Goal: Task Accomplishment & Management: Manage account settings

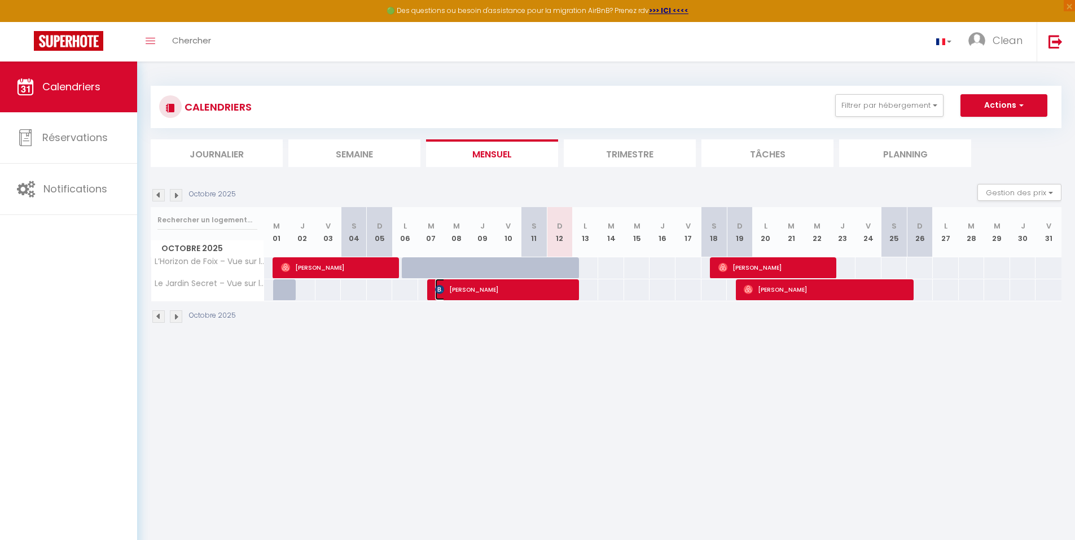
click at [505, 292] on span "[PERSON_NAME]" at bounding box center [504, 289] width 138 height 21
select select "OK"
select select "0"
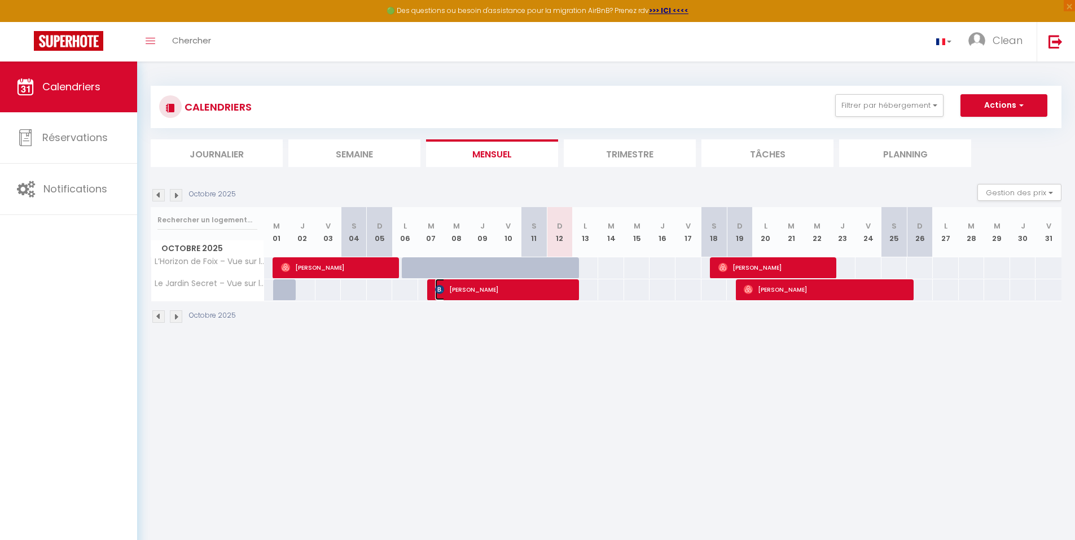
select select "1"
select select
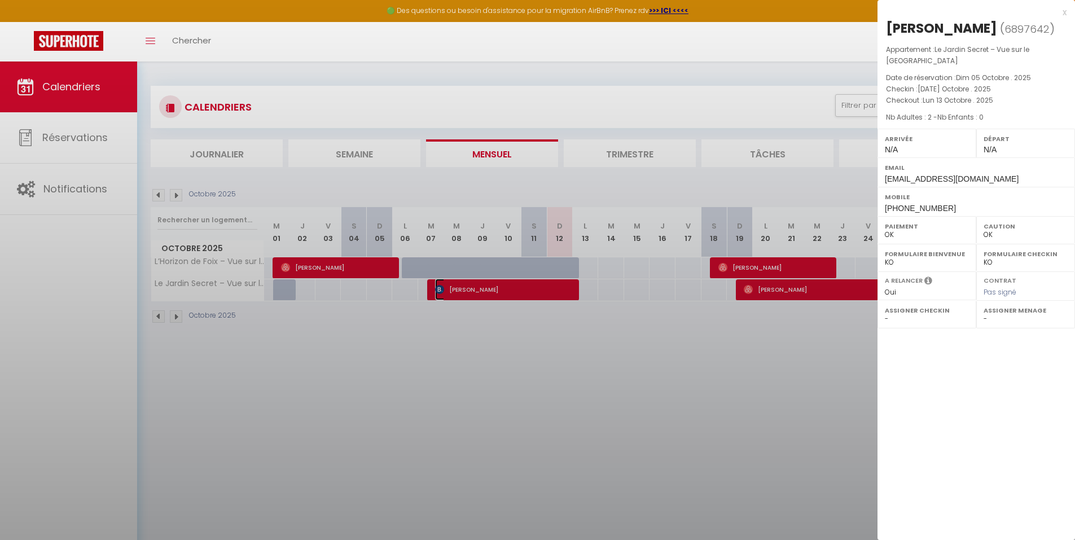
select select "53405"
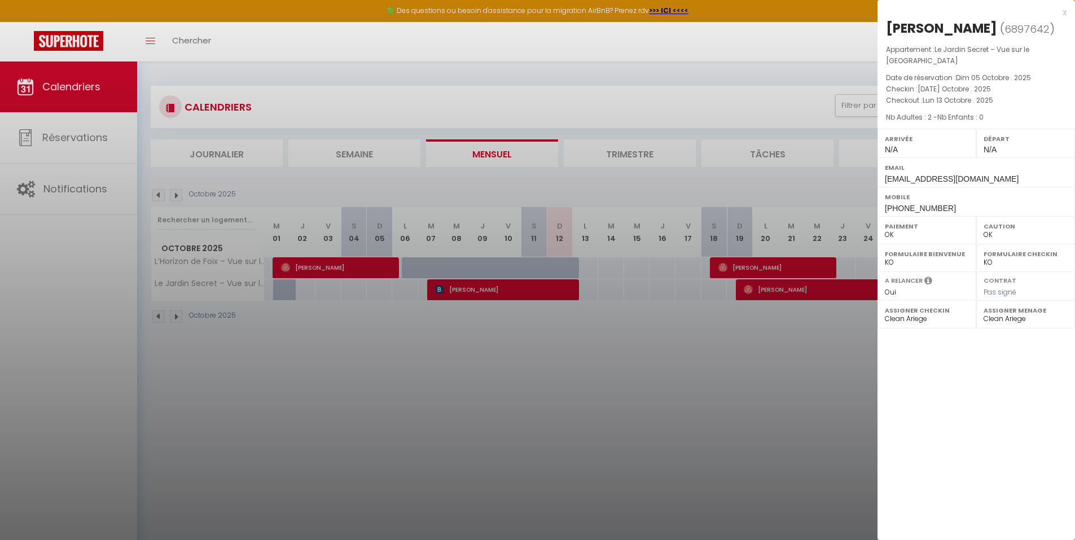
click at [772, 406] on div at bounding box center [537, 270] width 1075 height 540
